Goal: Information Seeking & Learning: Learn about a topic

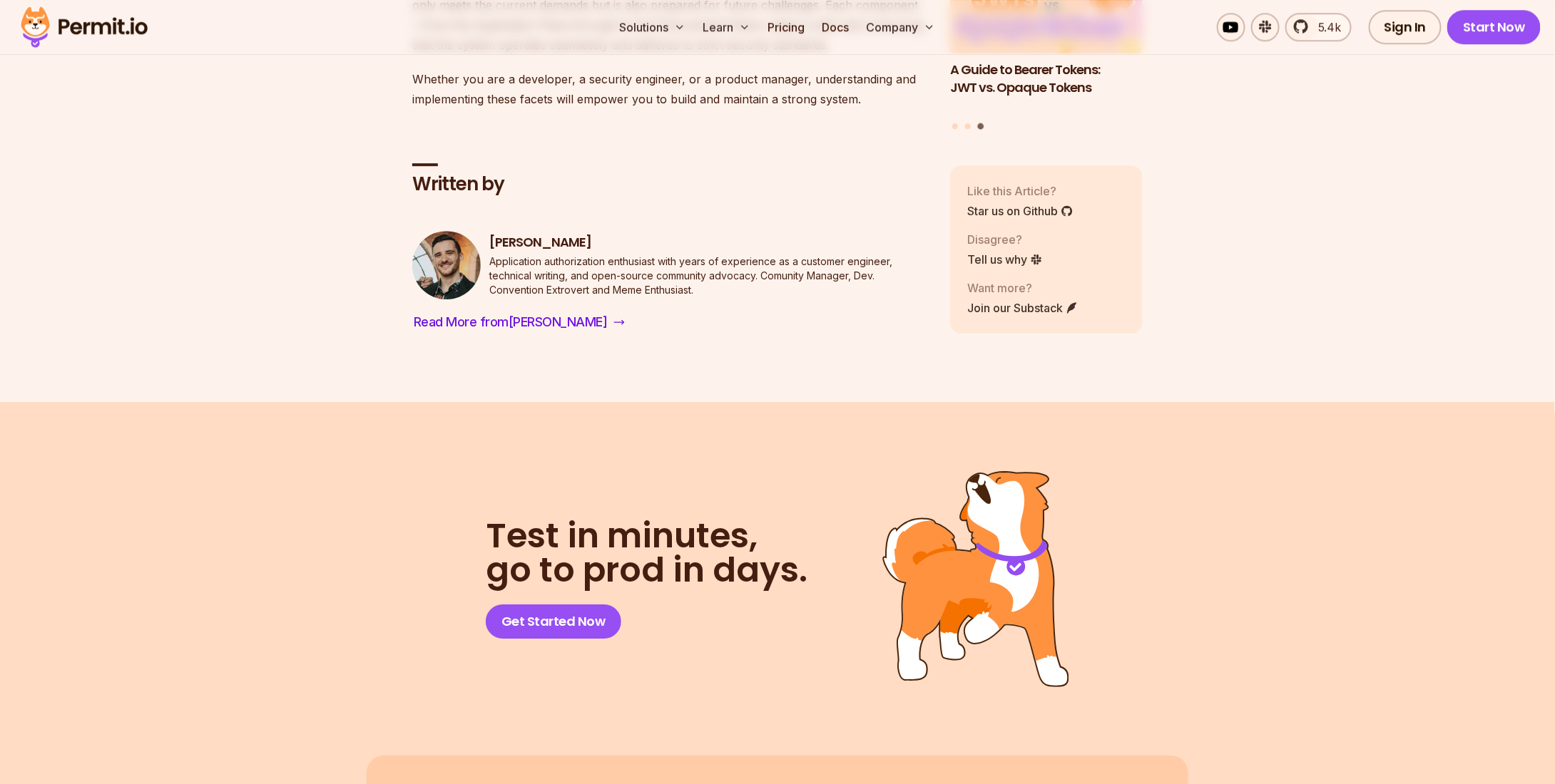
scroll to position [7272, 0]
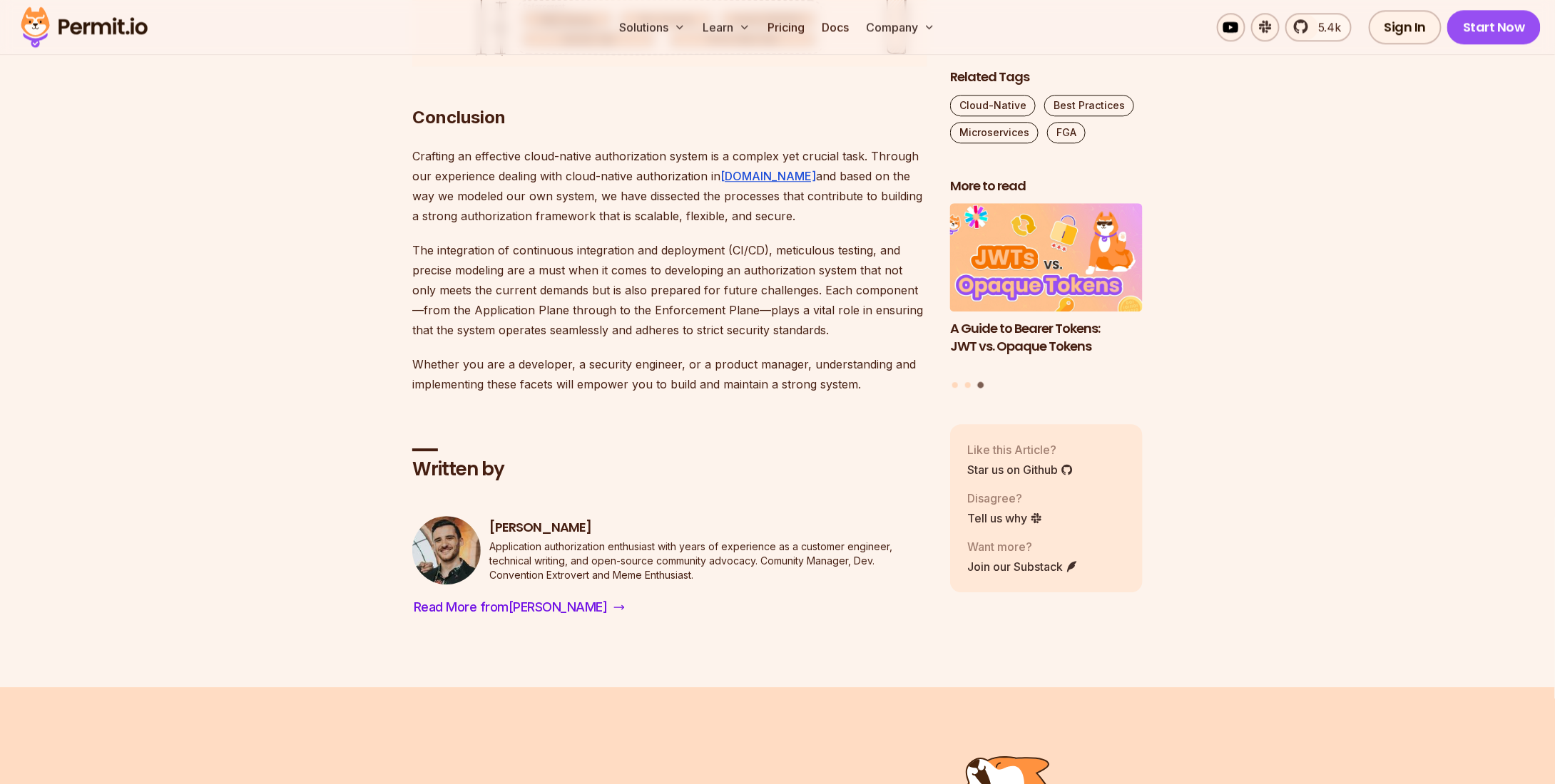
click at [733, 146] on p "Crafting an effective cloud-native authorization system is a complex yet crucia…" at bounding box center [669, 186] width 515 height 80
click at [735, 169] on link "Permit.io" at bounding box center [768, 176] width 95 height 14
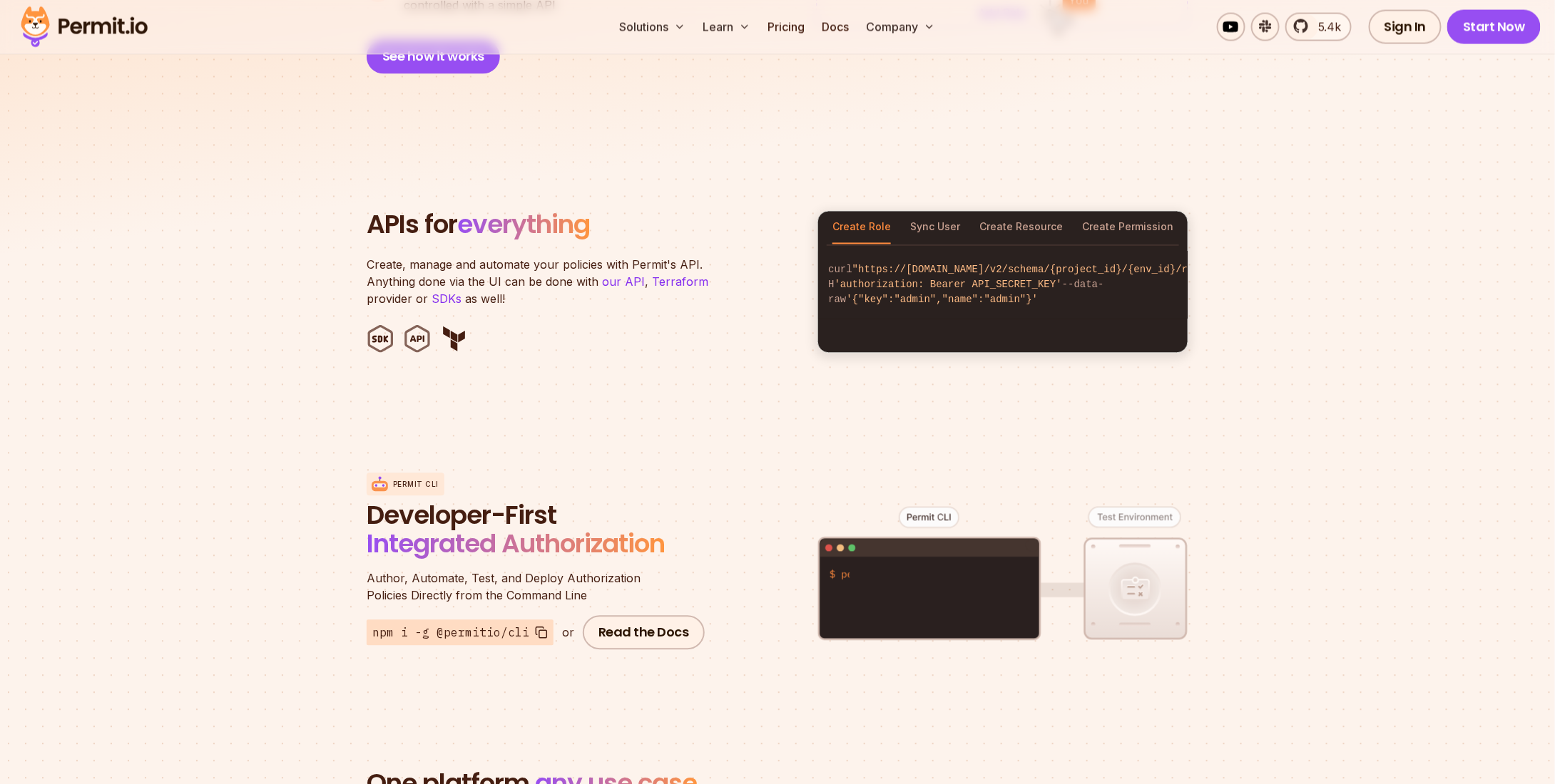
scroll to position [1639, 0]
